Goal: Navigation & Orientation: Understand site structure

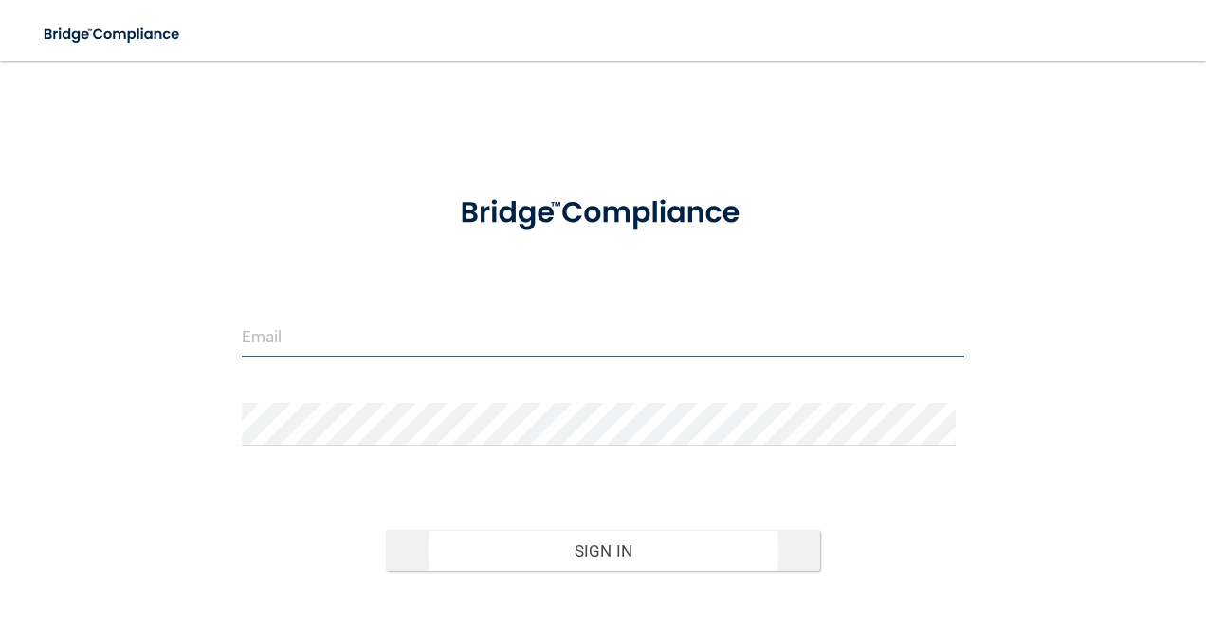
type input "[EMAIL_ADDRESS][PERSON_NAME][DOMAIN_NAME]"
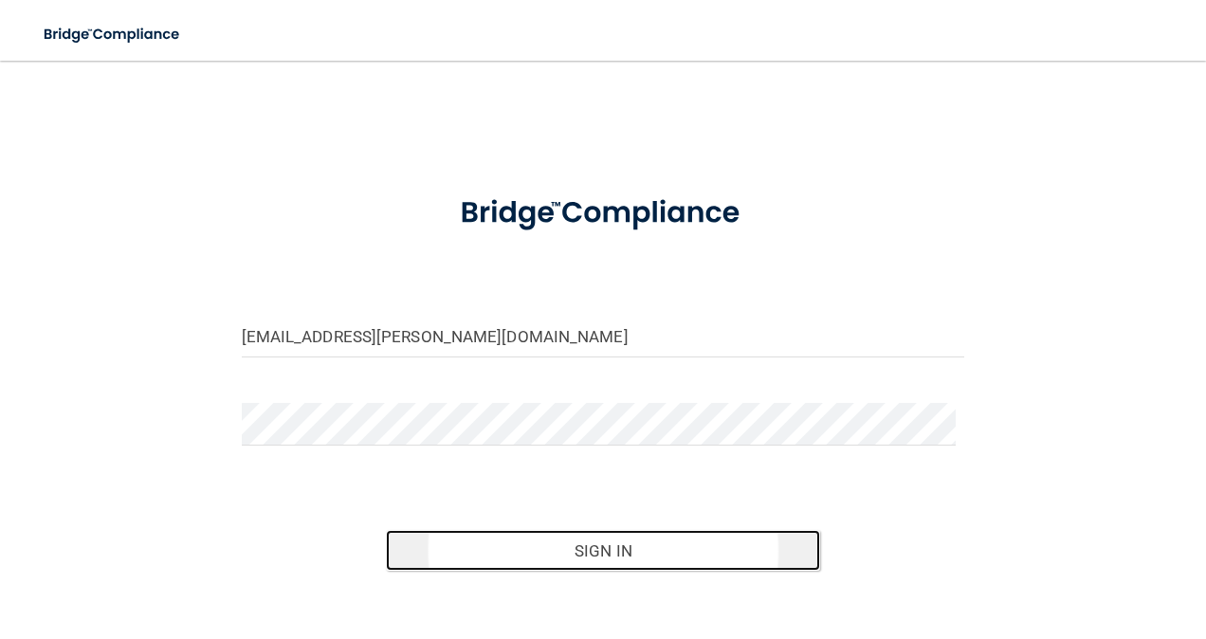
click at [654, 561] on button "Sign In" at bounding box center [603, 551] width 434 height 42
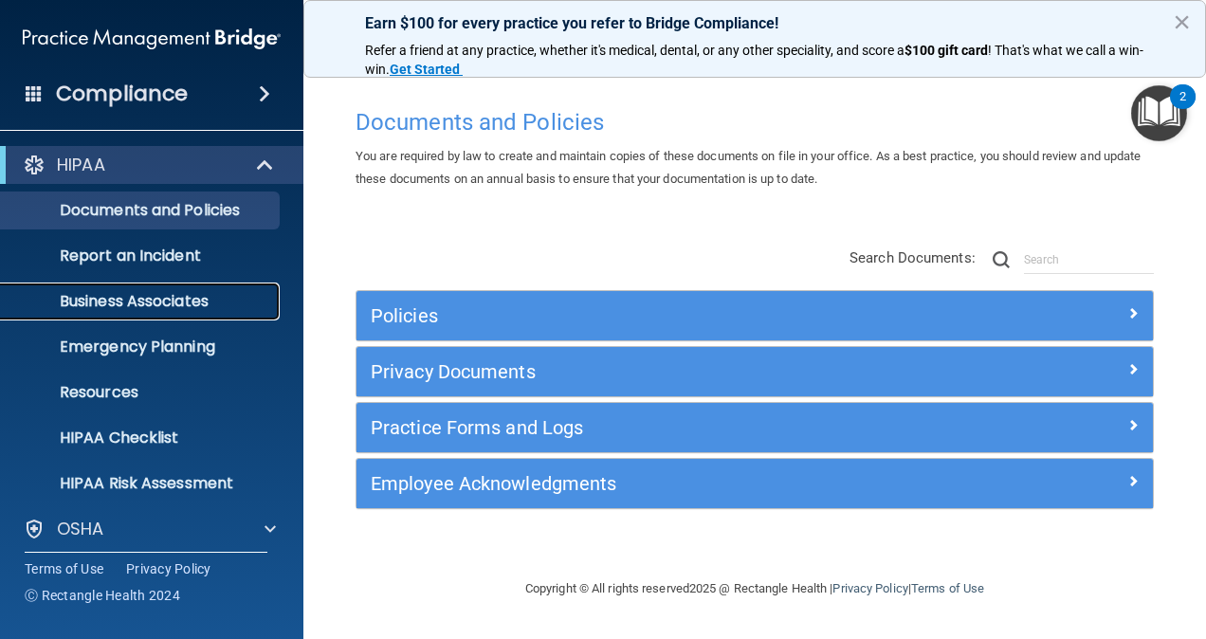
click at [176, 313] on link "Business Associates" at bounding box center [130, 302] width 299 height 38
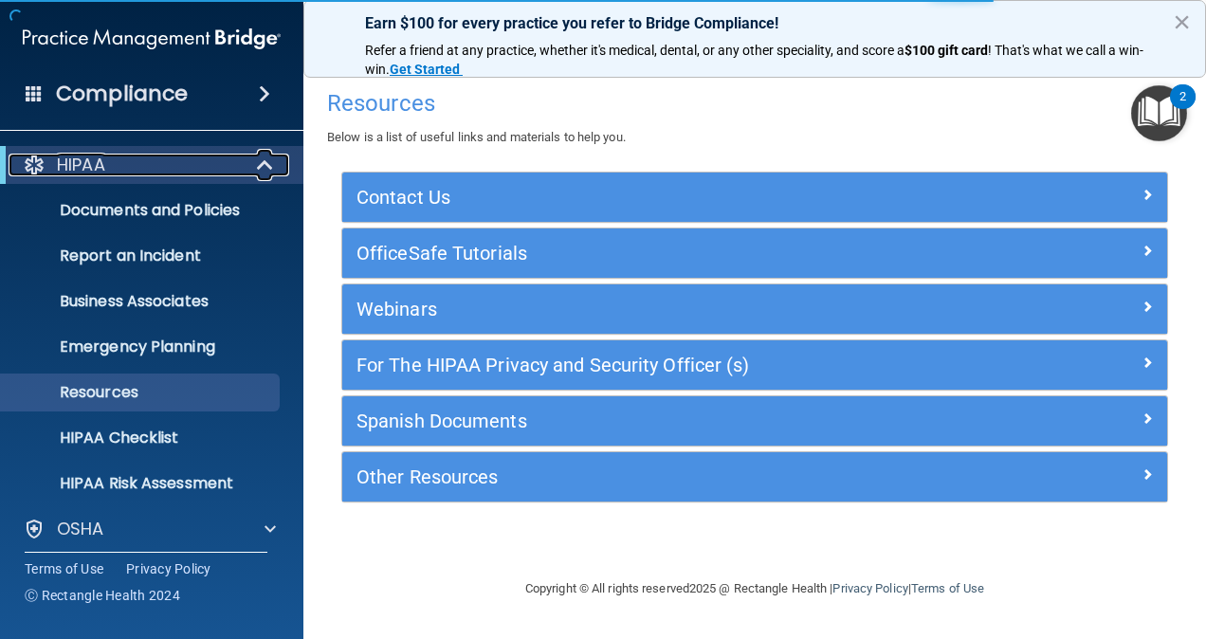
click at [250, 161] on div at bounding box center [266, 165] width 46 height 23
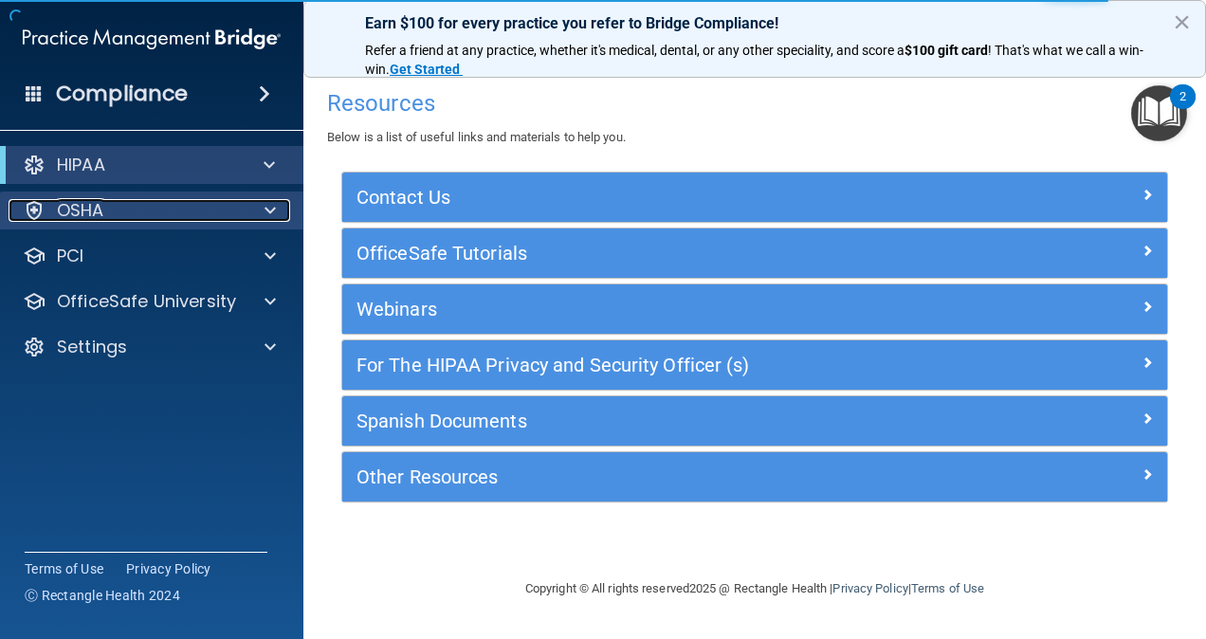
click at [221, 220] on div "OSHA" at bounding box center [126, 210] width 235 height 23
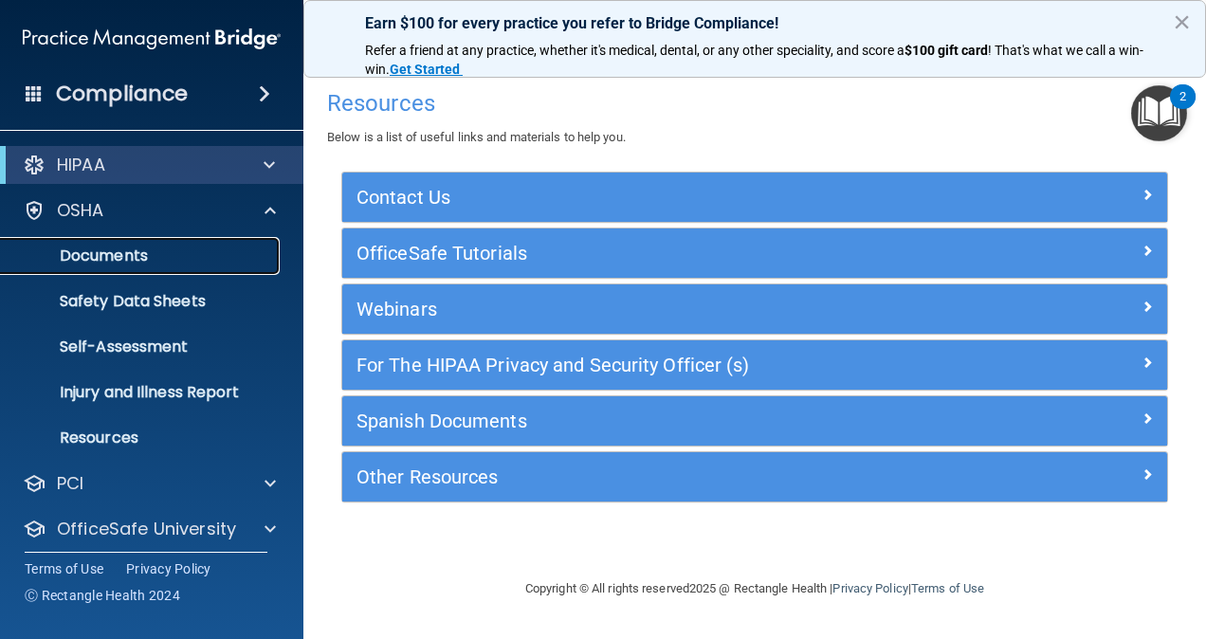
click at [213, 238] on link "Documents" at bounding box center [130, 256] width 299 height 38
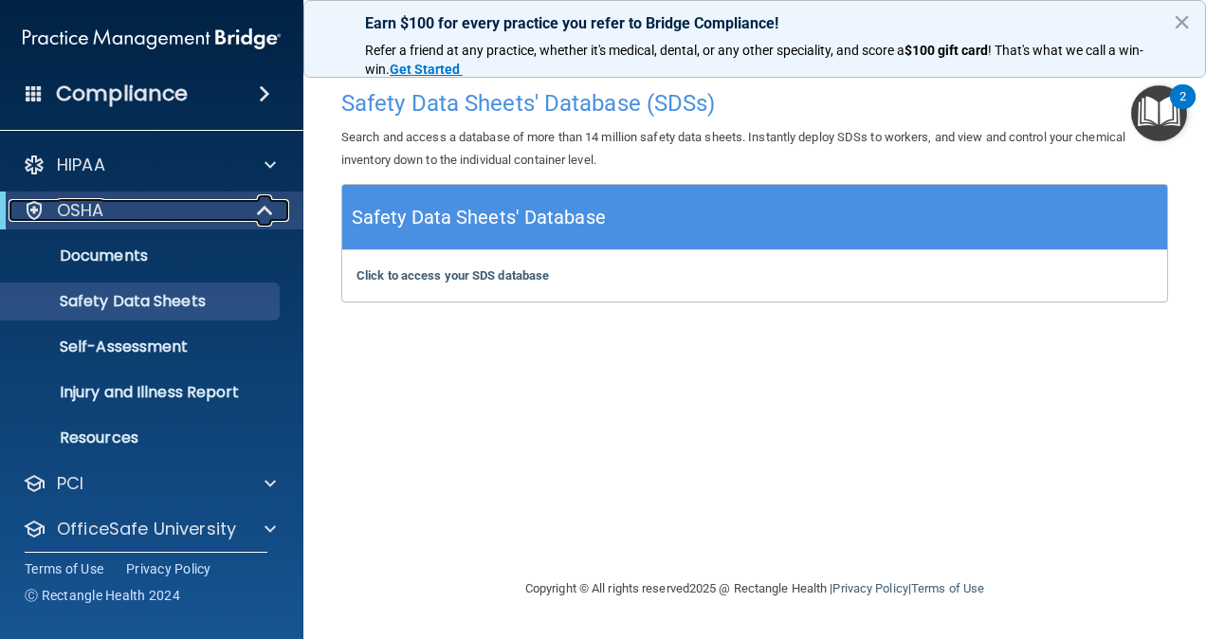
click at [269, 205] on span at bounding box center [267, 210] width 16 height 23
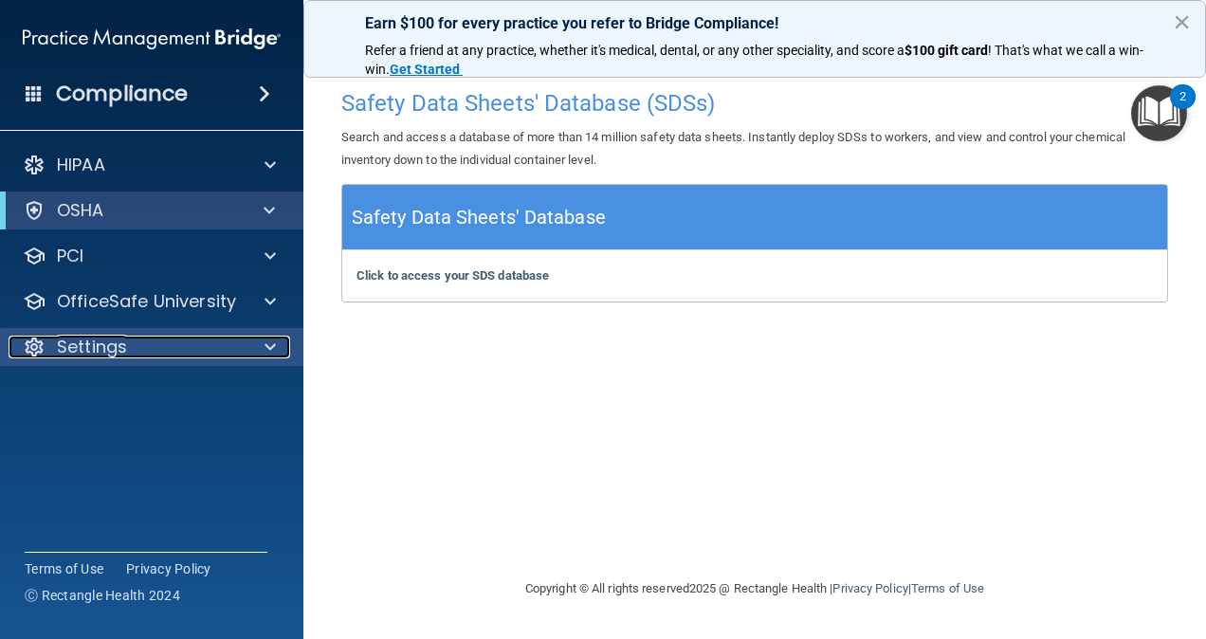
click at [260, 338] on div at bounding box center [267, 347] width 47 height 23
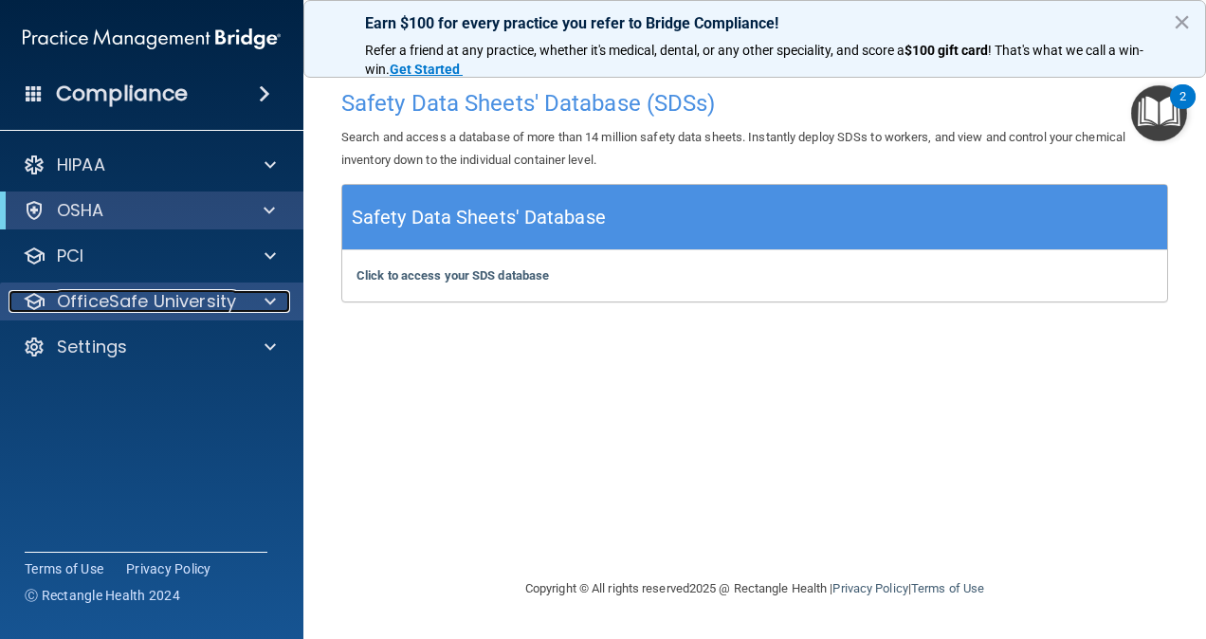
click at [271, 304] on span at bounding box center [270, 301] width 11 height 23
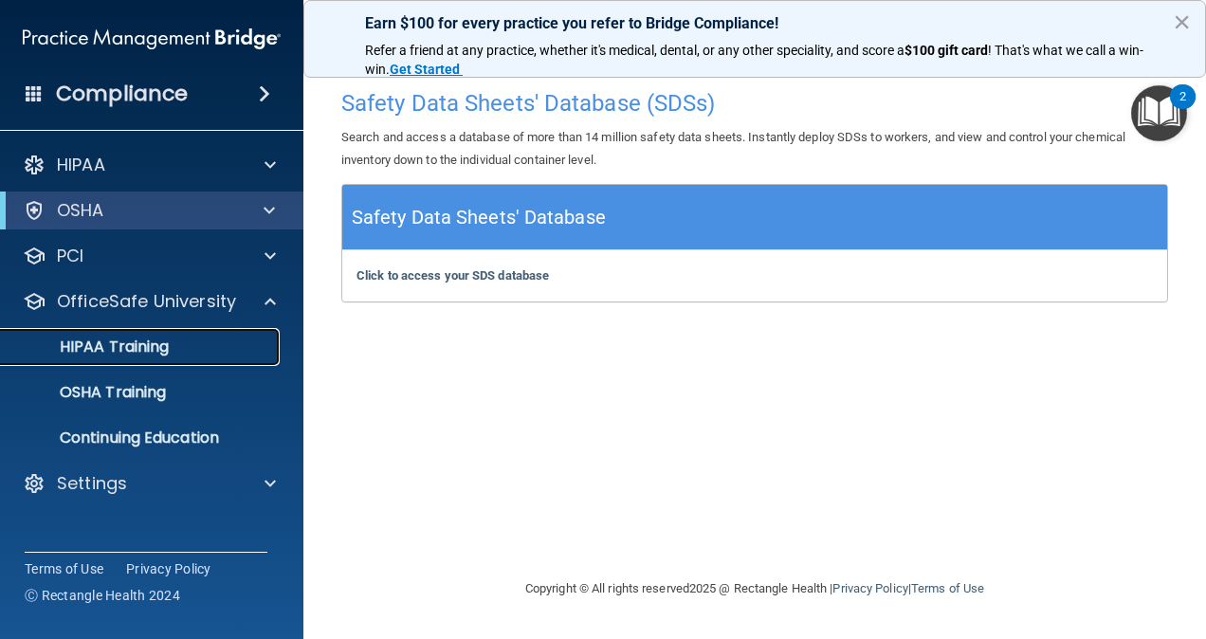
click at [210, 338] on div "HIPAA Training" at bounding box center [141, 347] width 259 height 19
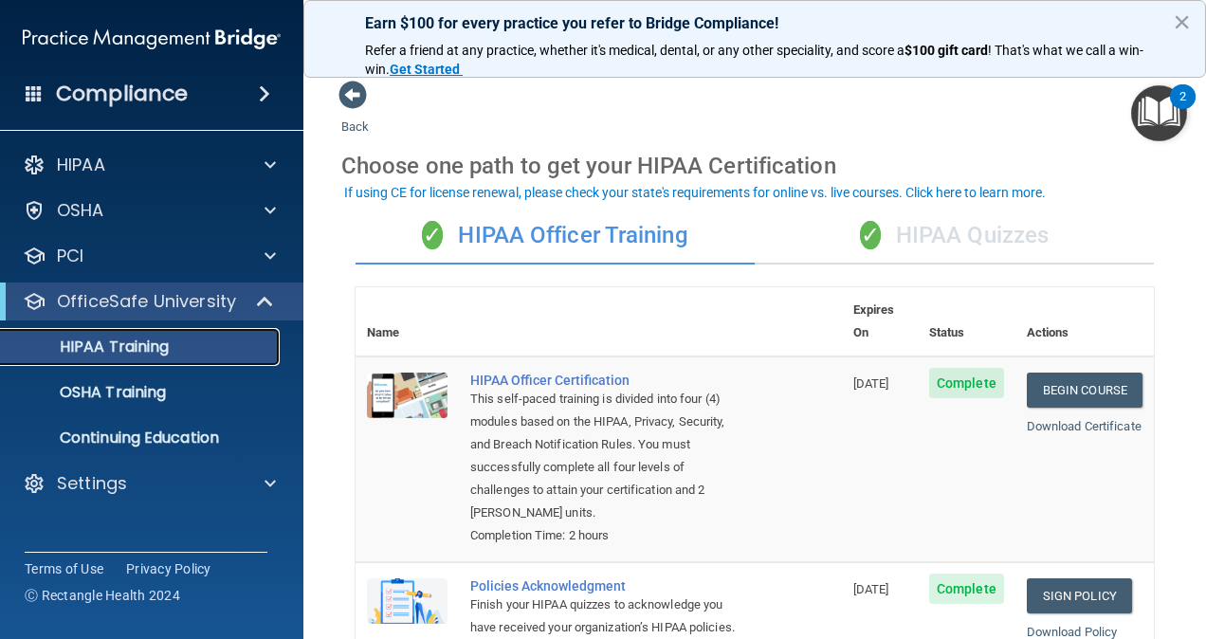
click at [210, 338] on div "HIPAA Training" at bounding box center [141, 347] width 259 height 19
click at [181, 400] on div "OSHA Training" at bounding box center [141, 392] width 259 height 19
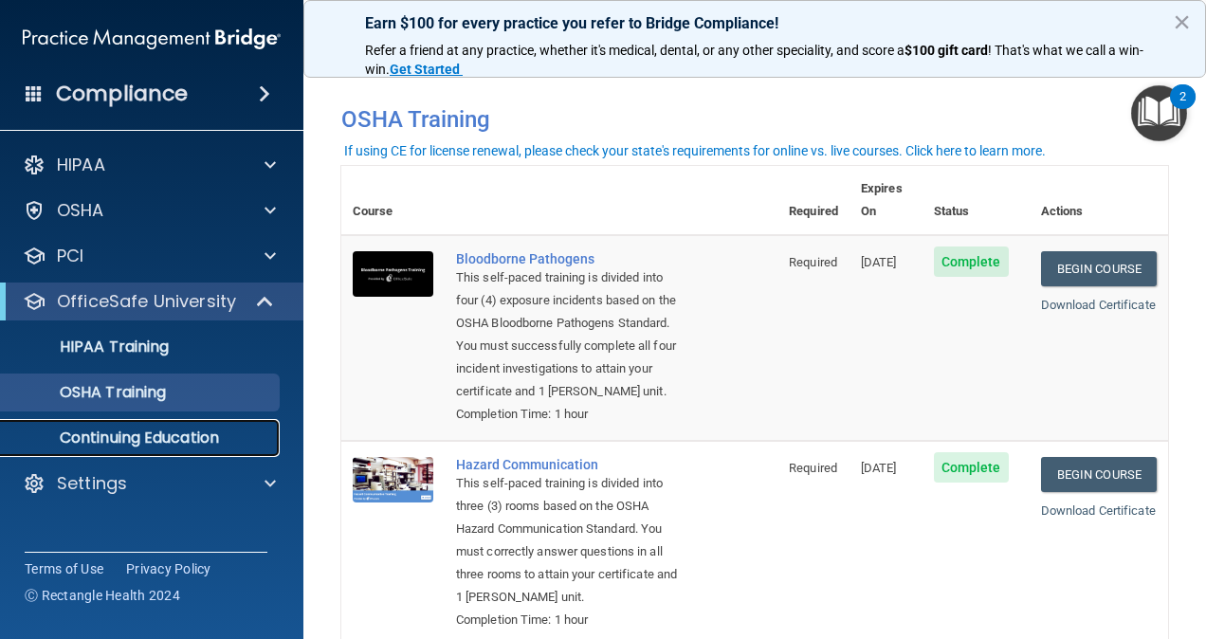
click at [186, 434] on p "Continuing Education" at bounding box center [141, 438] width 259 height 19
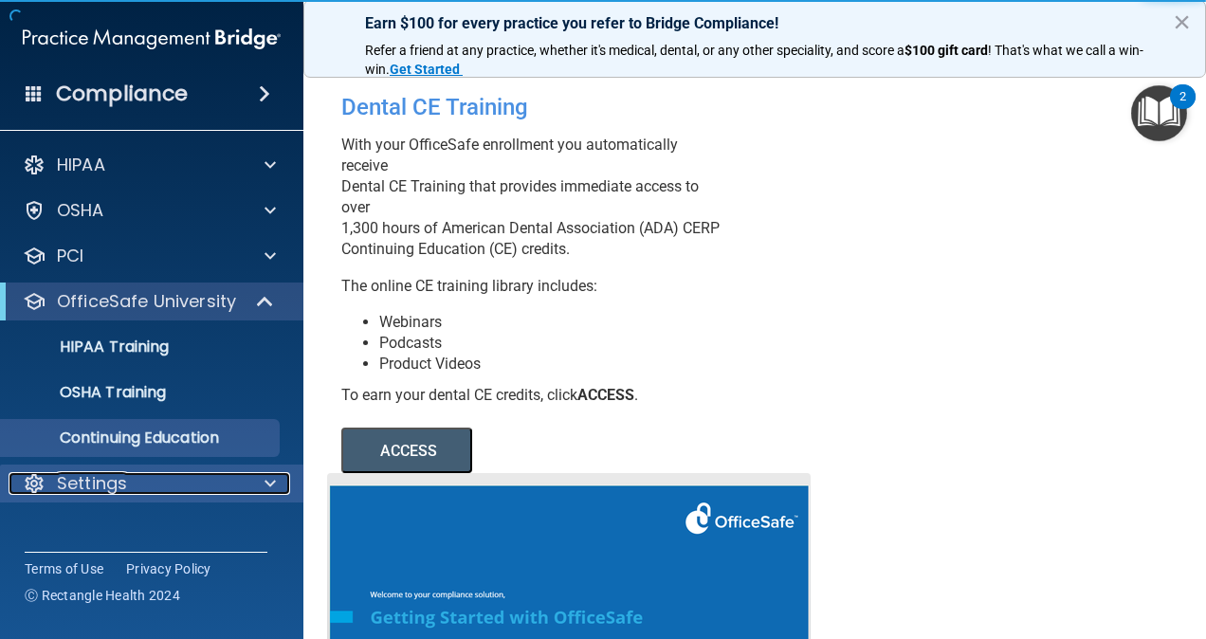
click at [176, 481] on div "Settings" at bounding box center [126, 483] width 235 height 23
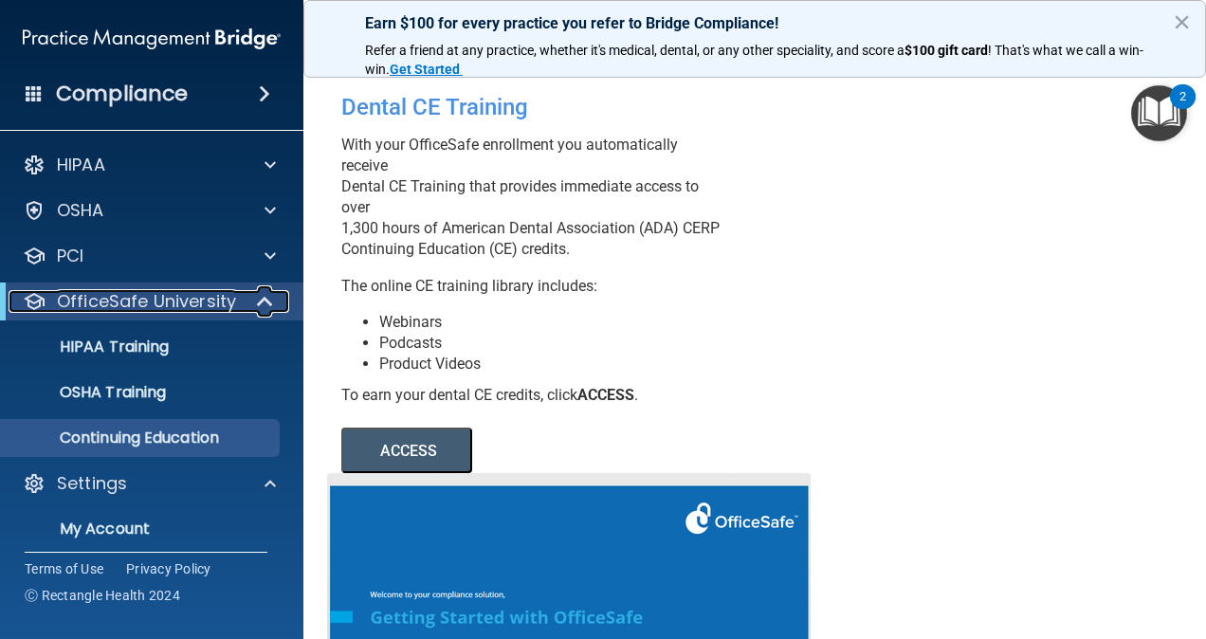
click at [262, 299] on span at bounding box center [267, 301] width 16 height 23
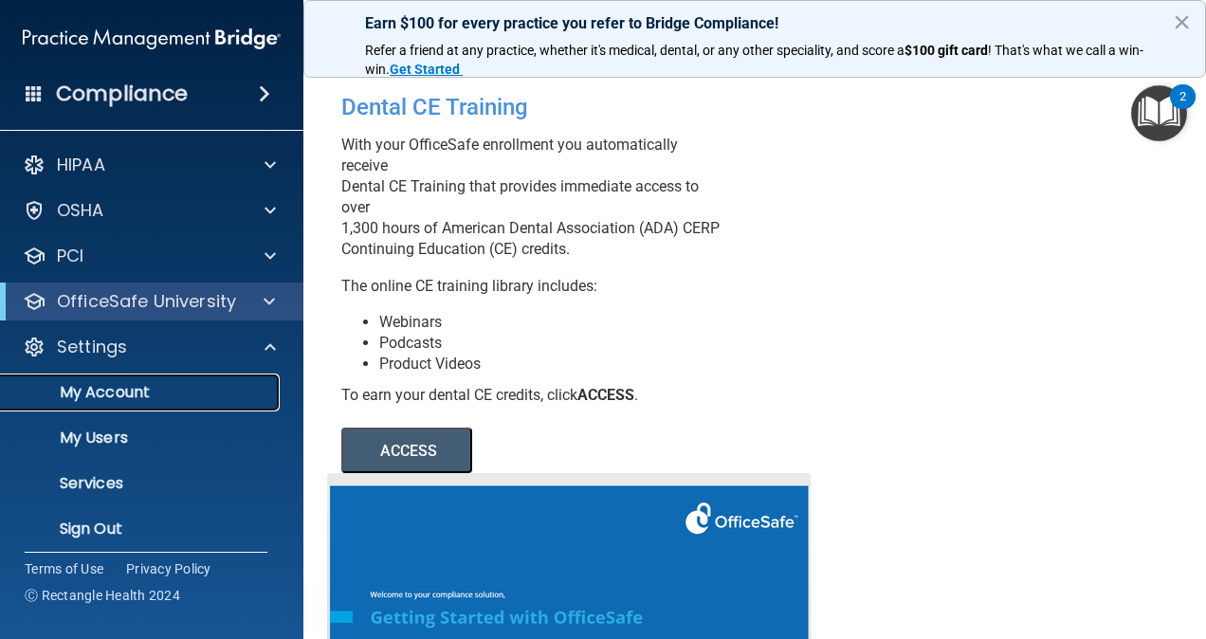
click at [136, 390] on p "My Account" at bounding box center [141, 392] width 259 height 19
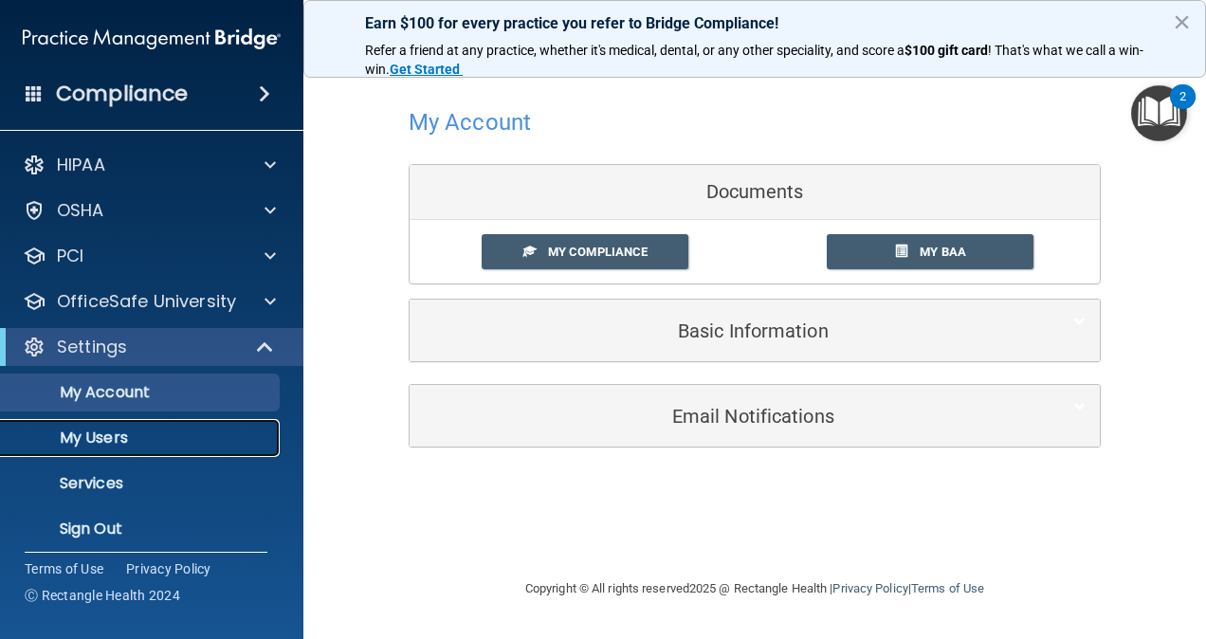
click at [147, 441] on p "My Users" at bounding box center [141, 438] width 259 height 19
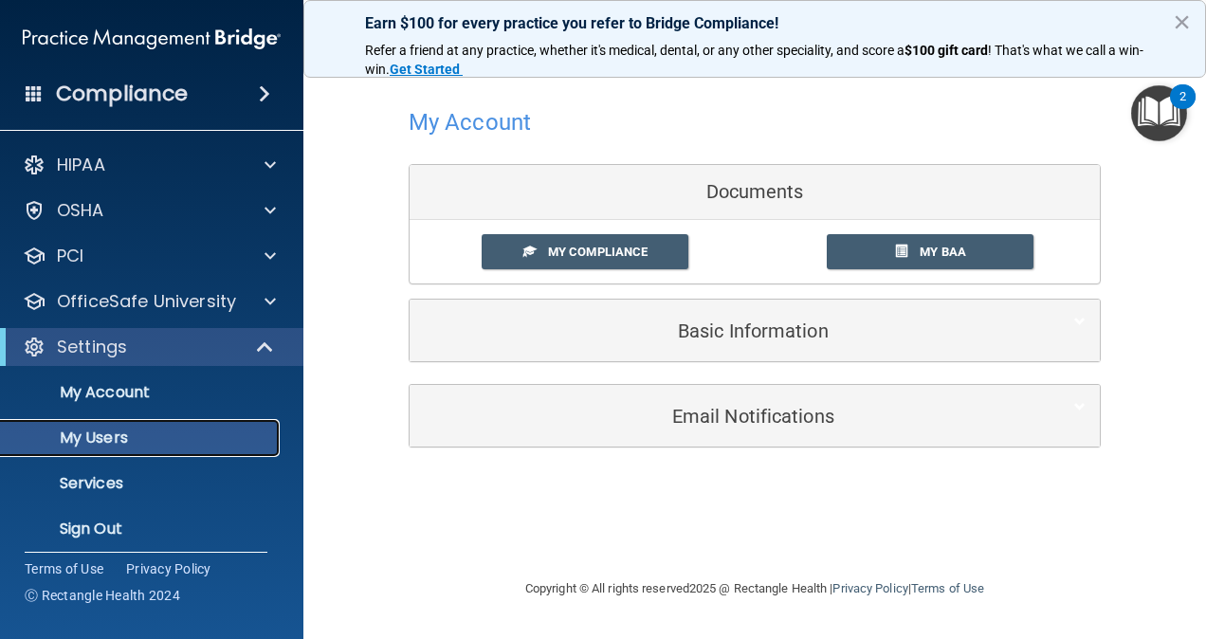
select select "20"
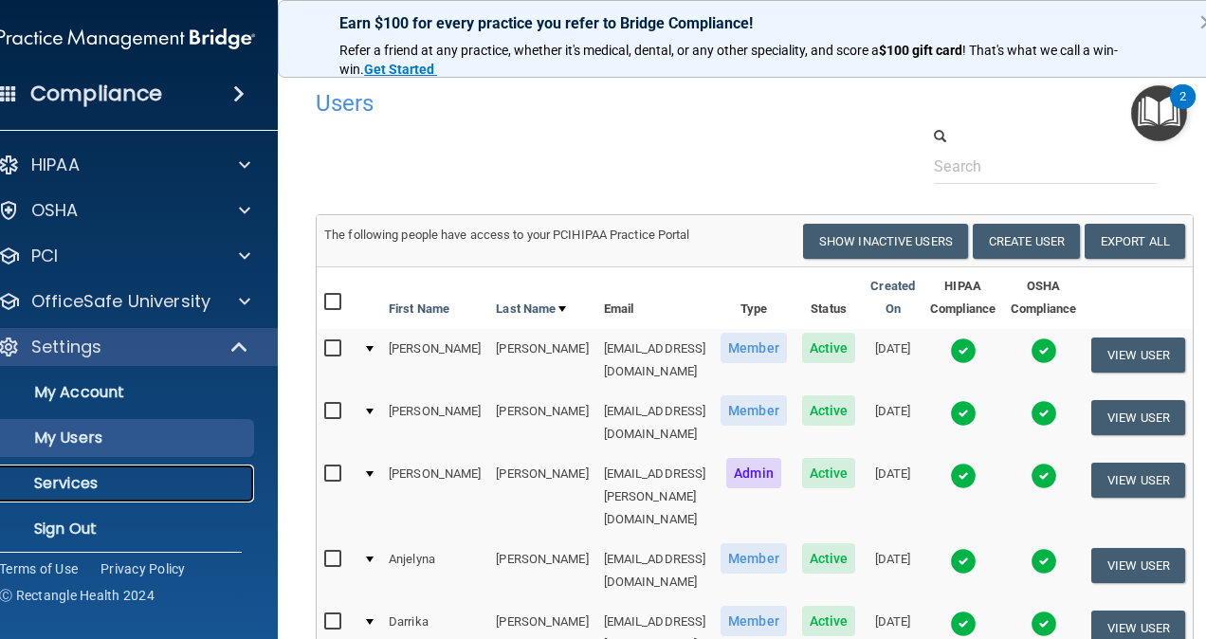
click at [102, 487] on p "Services" at bounding box center [116, 483] width 259 height 19
